Goal: Task Accomplishment & Management: Use online tool/utility

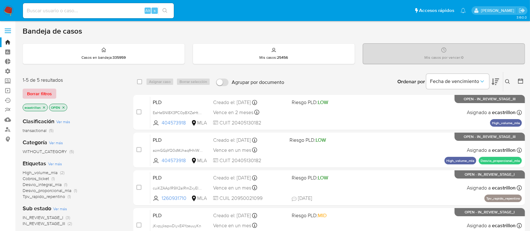
click at [38, 99] on div "1-5 de 5 resultados Borrar filtros ecastrillon OPEN" at bounding box center [73, 95] width 101 height 36
click at [36, 90] on span "Borrar filtros" at bounding box center [39, 93] width 25 height 9
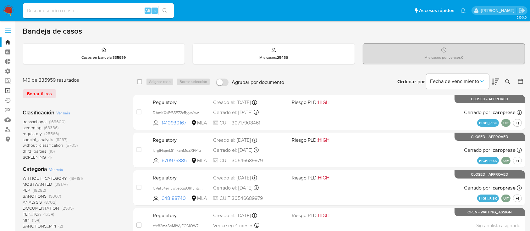
click at [8, 91] on link "Operaciones masivas" at bounding box center [37, 91] width 75 height 10
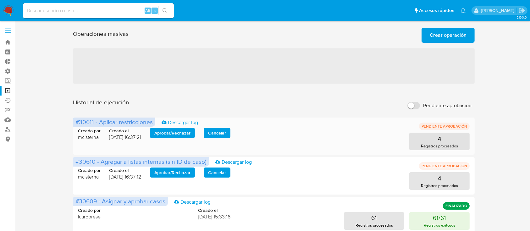
click at [173, 130] on span "Aprobar / Rechazar" at bounding box center [172, 132] width 36 height 9
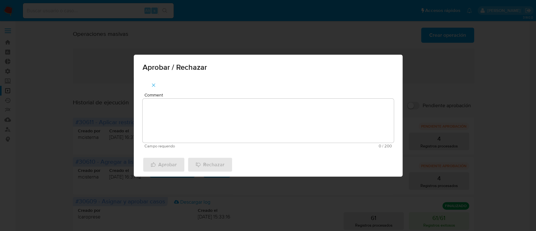
click at [176, 127] on textarea "Comment" at bounding box center [268, 121] width 251 height 44
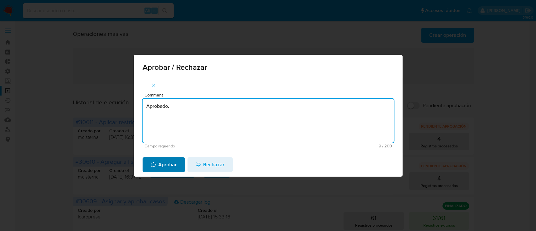
type textarea "Aprobado."
click at [170, 163] on span "Aprobar" at bounding box center [164, 165] width 26 height 14
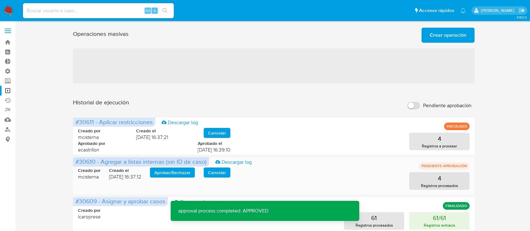
click at [167, 172] on span "Aprobar / Rechazar" at bounding box center [172, 172] width 36 height 9
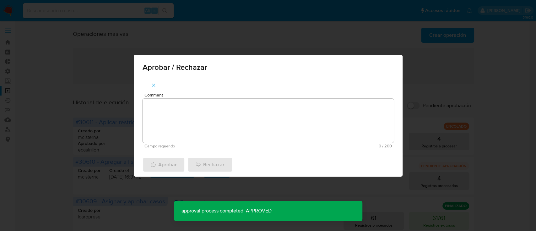
click at [189, 121] on textarea "Comment" at bounding box center [268, 121] width 251 height 44
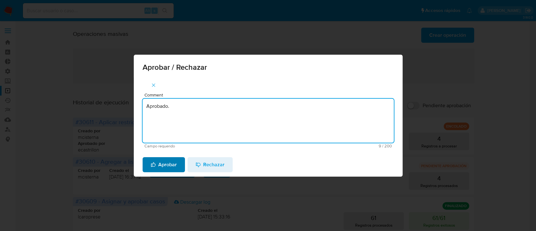
type textarea "Aprobado."
click at [160, 164] on span "Aprobar" at bounding box center [164, 165] width 26 height 14
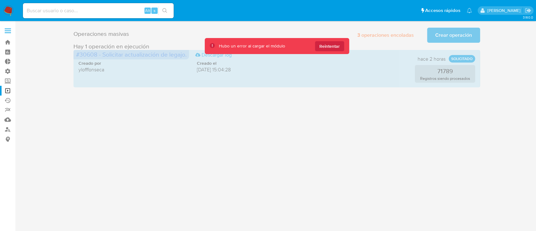
click at [89, 10] on input at bounding box center [98, 11] width 151 height 8
paste input "nMKZc3Zu95DJiXLg9VpQ39aX"
type input "nMKZc3Zu95DJiXLg9VpQ39aX"
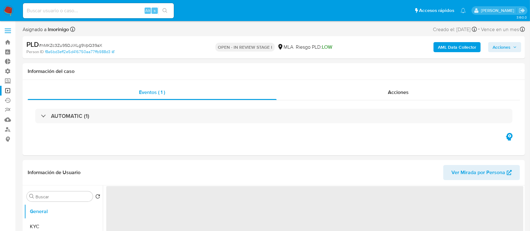
select select "10"
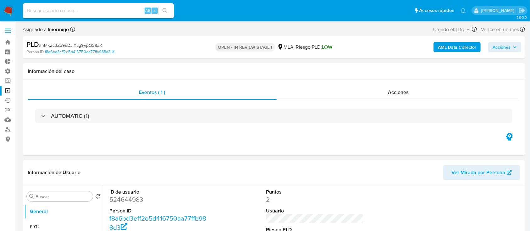
scroll to position [84, 0]
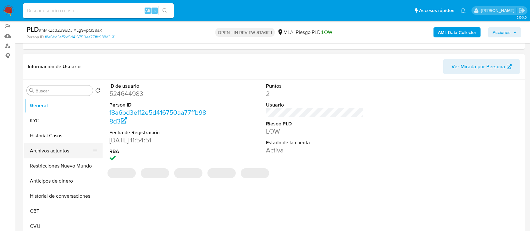
click at [46, 155] on button "Archivos adjuntos" at bounding box center [60, 150] width 73 height 15
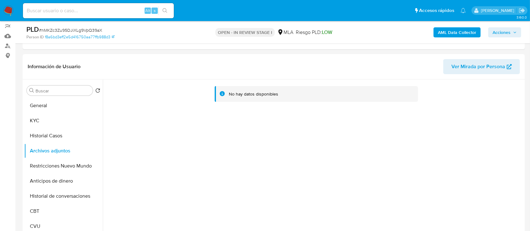
scroll to position [0, 0]
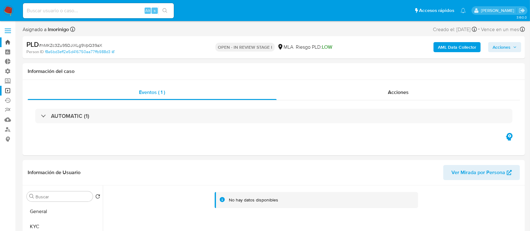
click at [5, 44] on link "Bandeja" at bounding box center [37, 42] width 75 height 10
click at [9, 32] on label at bounding box center [8, 30] width 16 height 13
click at [0, 0] on input "checkbox" at bounding box center [0, 0] width 0 height 0
